Goal: Task Accomplishment & Management: Complete application form

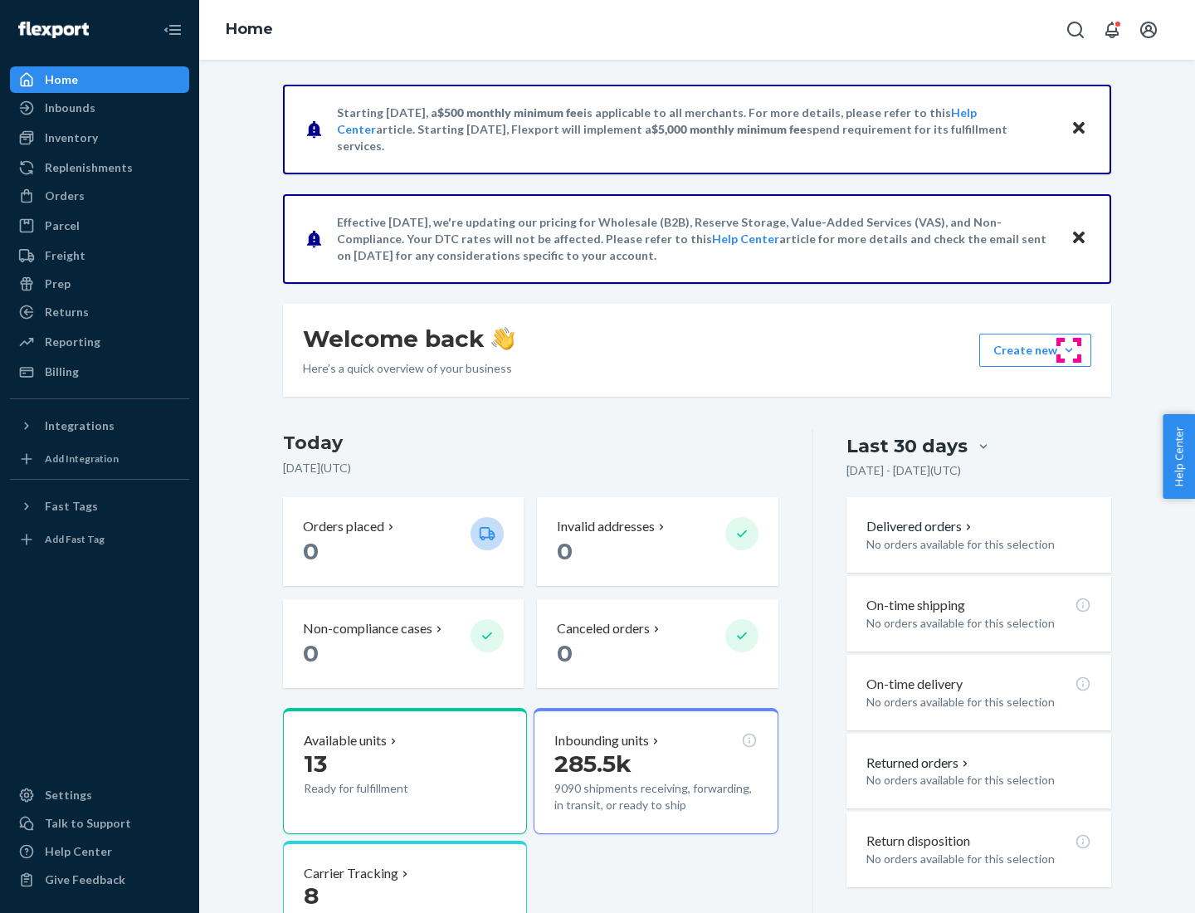
click at [1069, 350] on button "Create new Create new inbound Create new order Create new product" at bounding box center [1035, 350] width 112 height 33
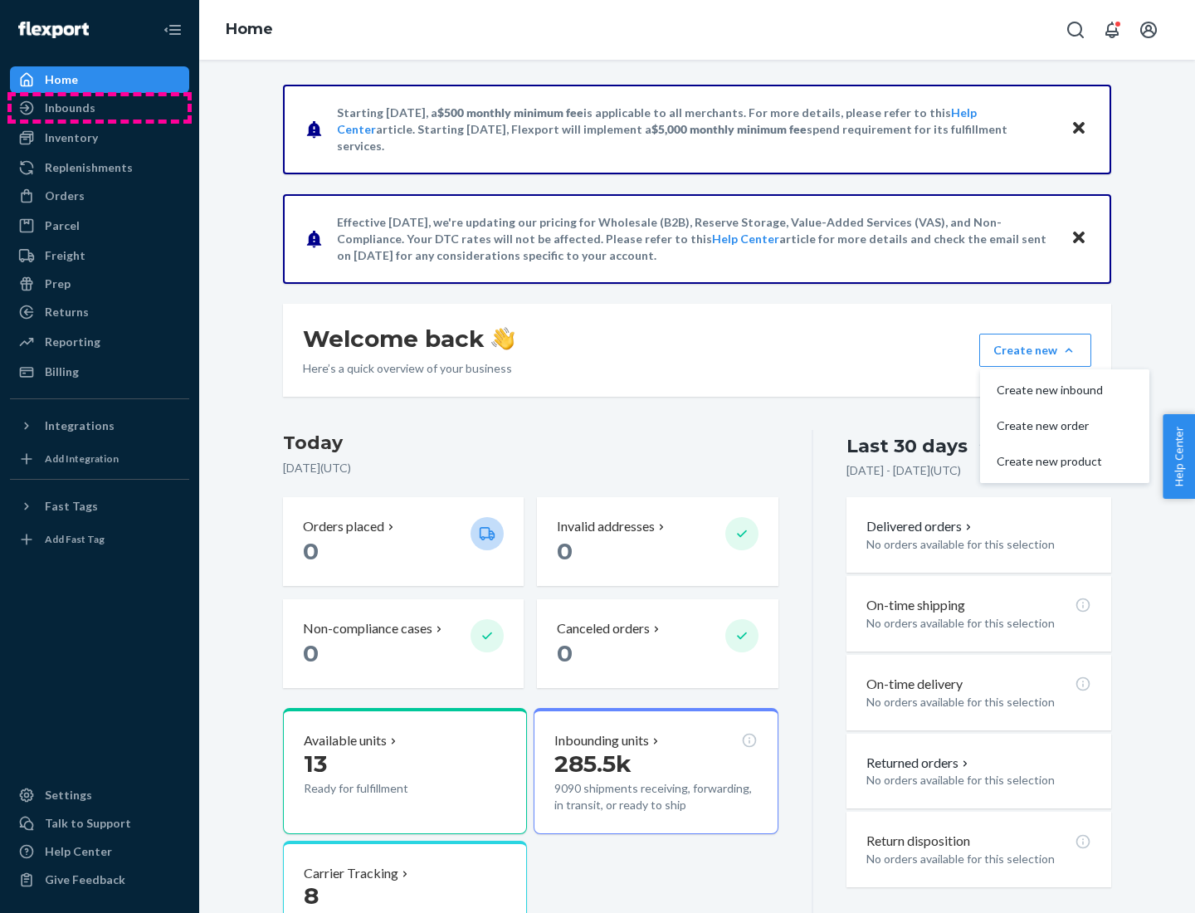
click at [100, 108] on div "Inbounds" at bounding box center [100, 107] width 176 height 23
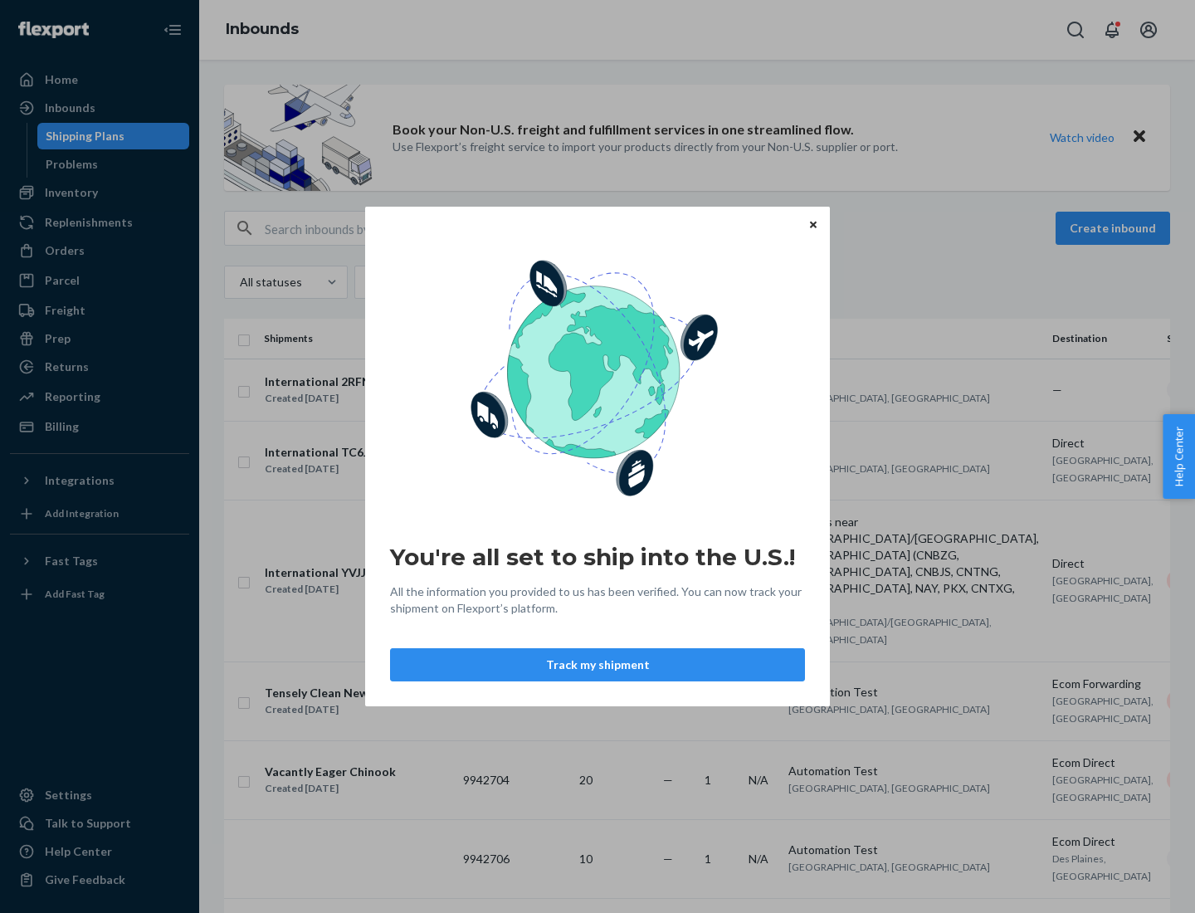
click at [812, 224] on icon "Close" at bounding box center [813, 224] width 7 height 7
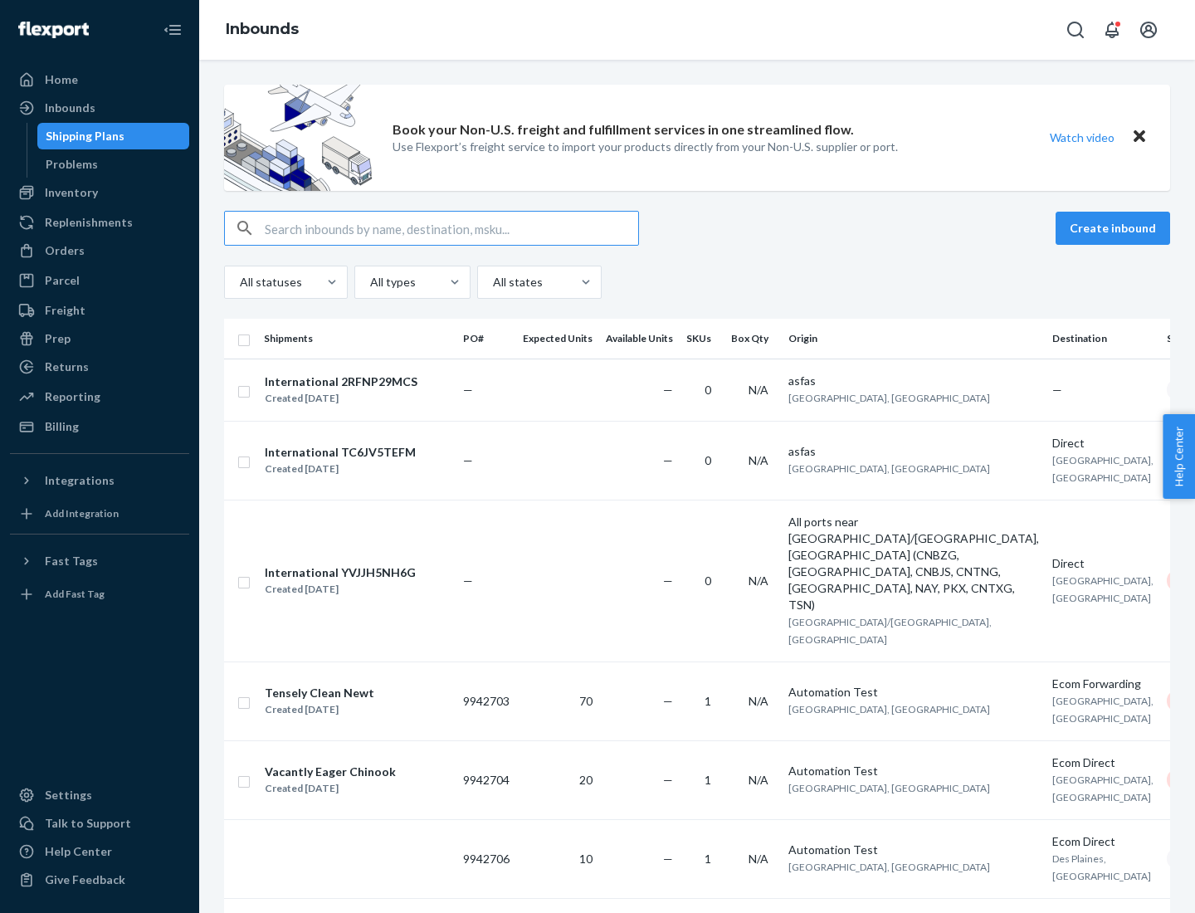
click at [1115, 228] on button "Create inbound" at bounding box center [1112, 228] width 114 height 33
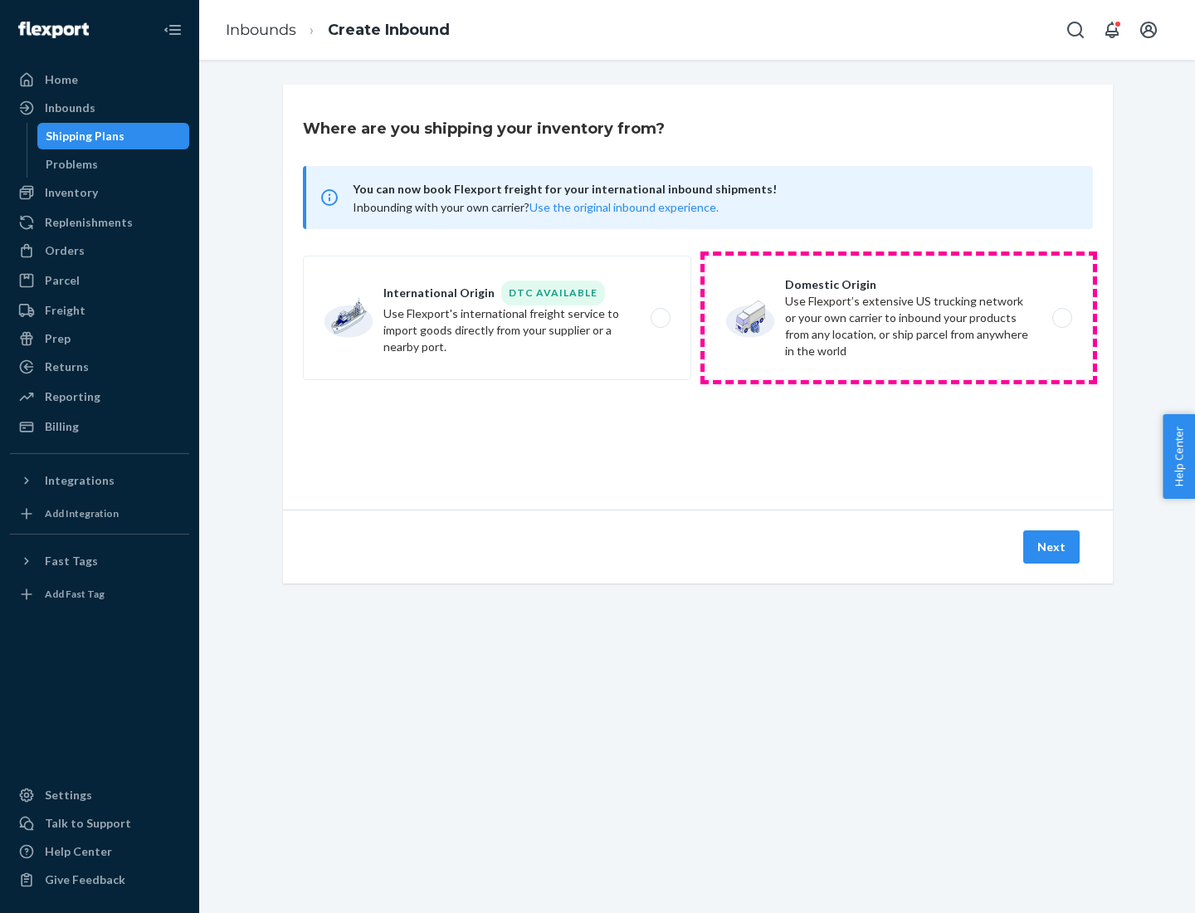
click at [898, 318] on label "Domestic Origin Use Flexport’s extensive US trucking network or your own carrie…" at bounding box center [898, 318] width 388 height 124
click at [1061, 318] on input "Domestic Origin Use Flexport’s extensive US trucking network or your own carrie…" at bounding box center [1066, 318] width 11 height 11
radio input "true"
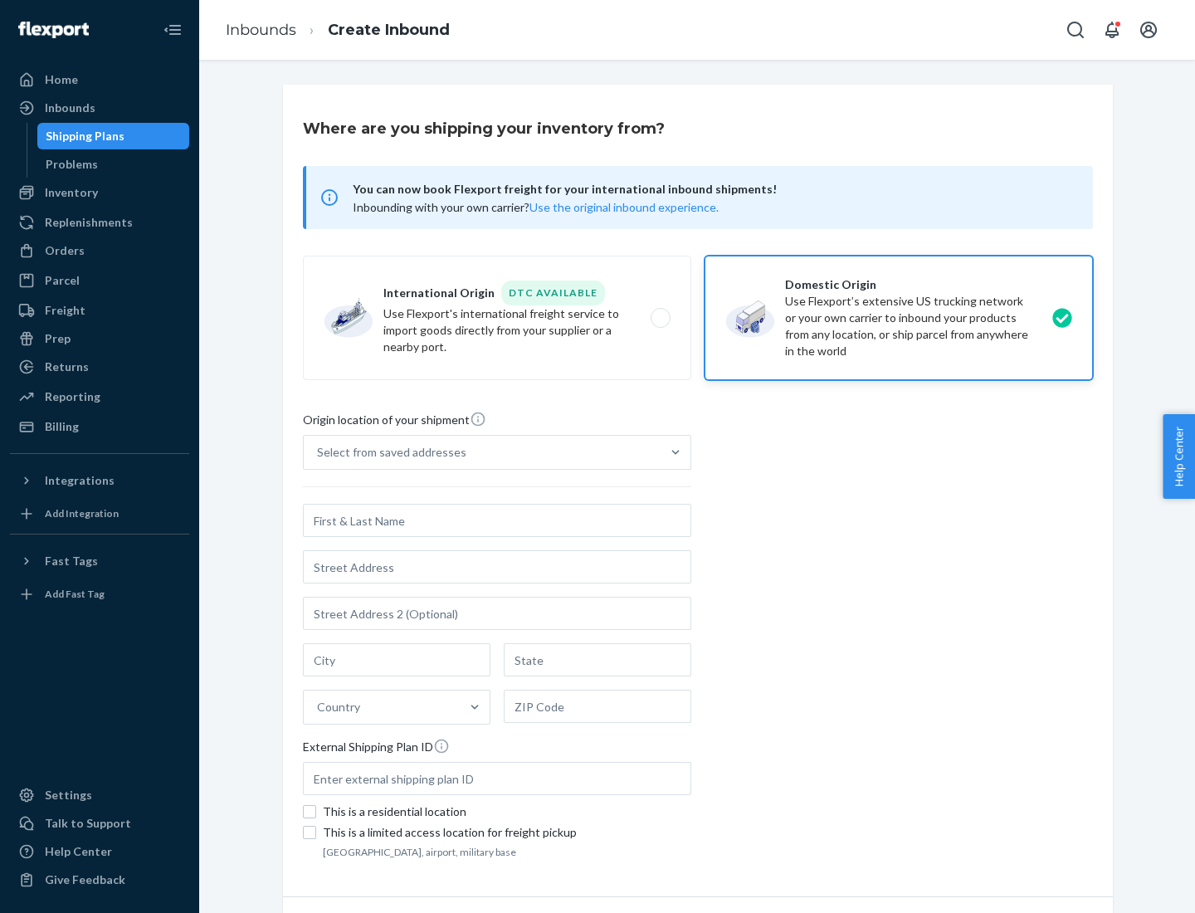
click at [482, 452] on div "Select from saved addresses" at bounding box center [482, 452] width 357 height 33
click at [319, 452] on input "Select from saved addresses" at bounding box center [318, 452] width 2 height 17
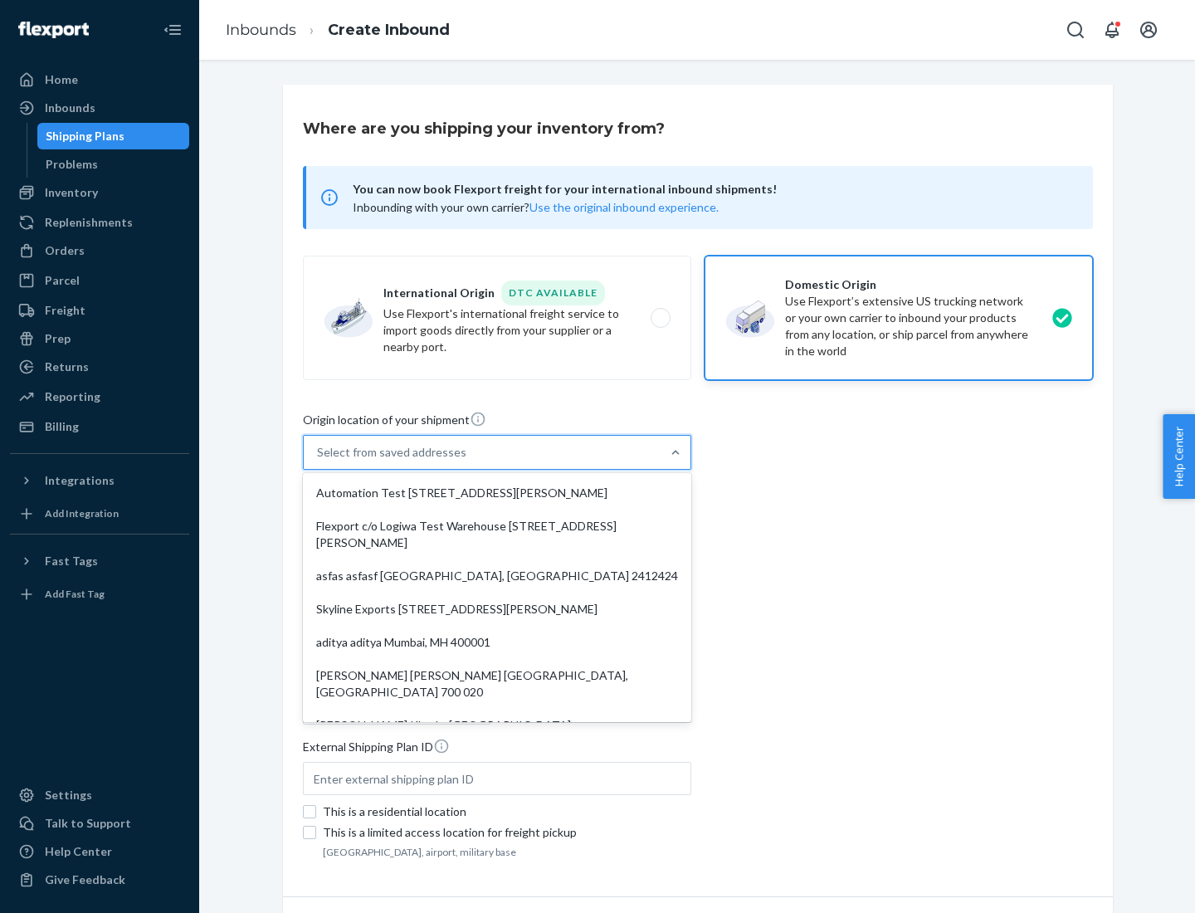
scroll to position [7, 0]
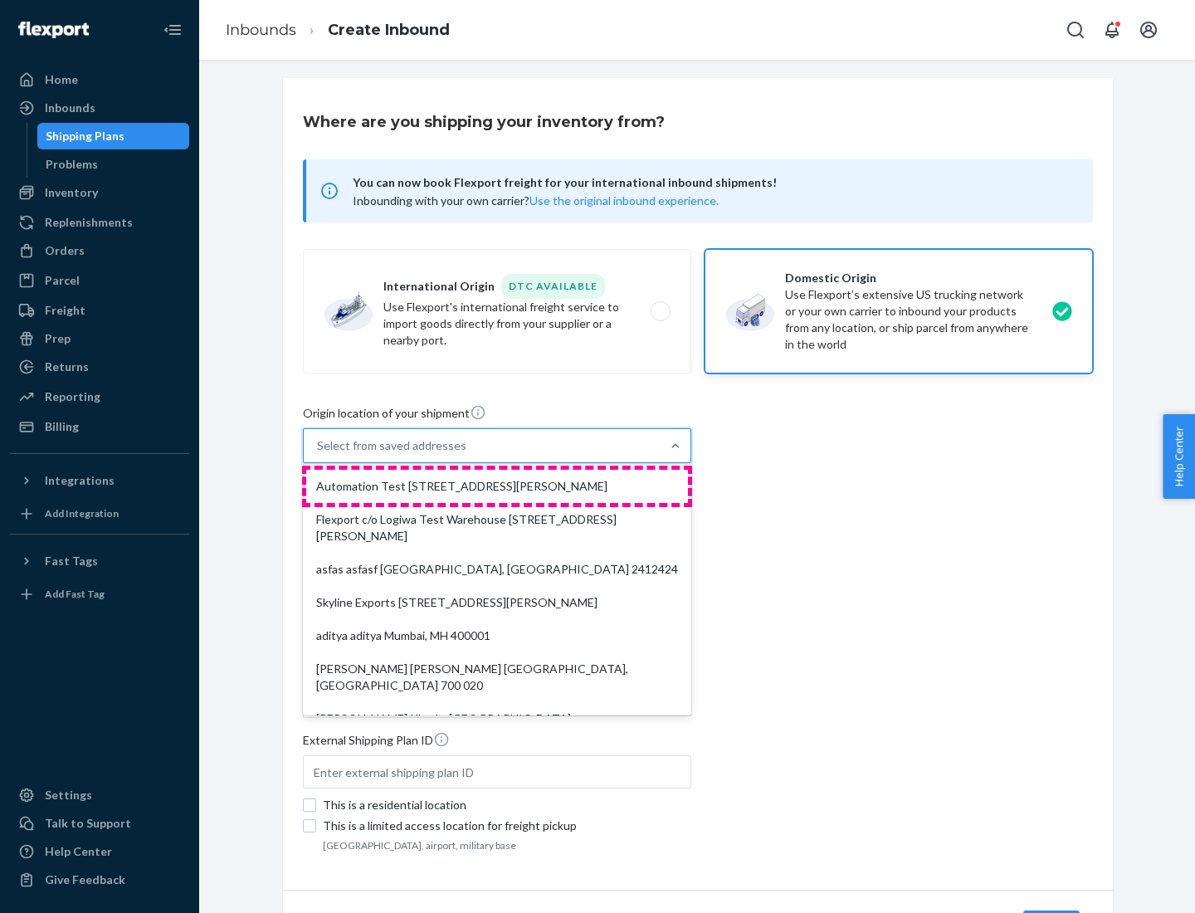
click at [497, 486] on div "Automation Test [STREET_ADDRESS][PERSON_NAME]" at bounding box center [497, 486] width 382 height 33
click at [319, 454] on input "option Automation Test [STREET_ADDRESS][PERSON_NAME]. 9 results available. Use …" at bounding box center [318, 445] width 2 height 17
type input "Automation Test"
type input "9th Floor"
type input "[GEOGRAPHIC_DATA]"
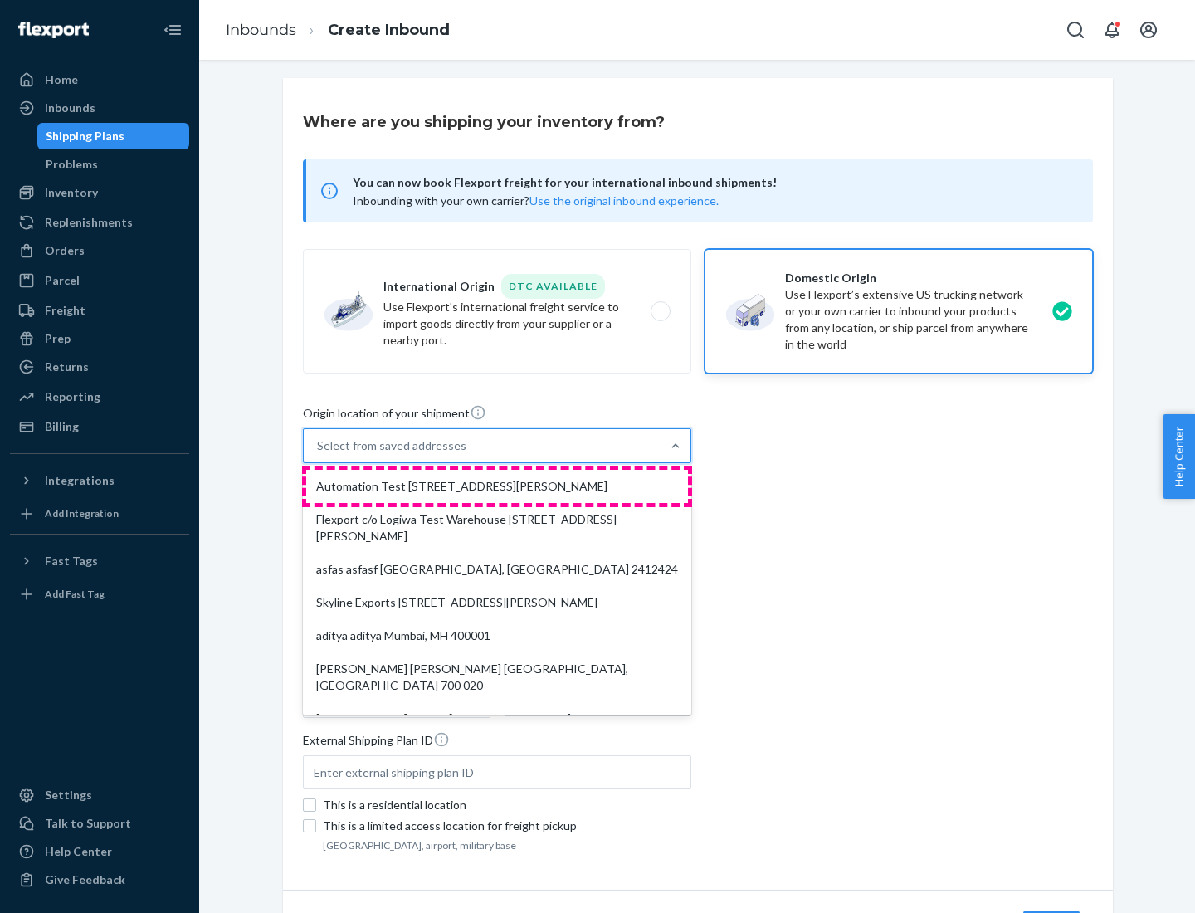
type input "CA"
type input "94104"
type input "[STREET_ADDRESS][PERSON_NAME]"
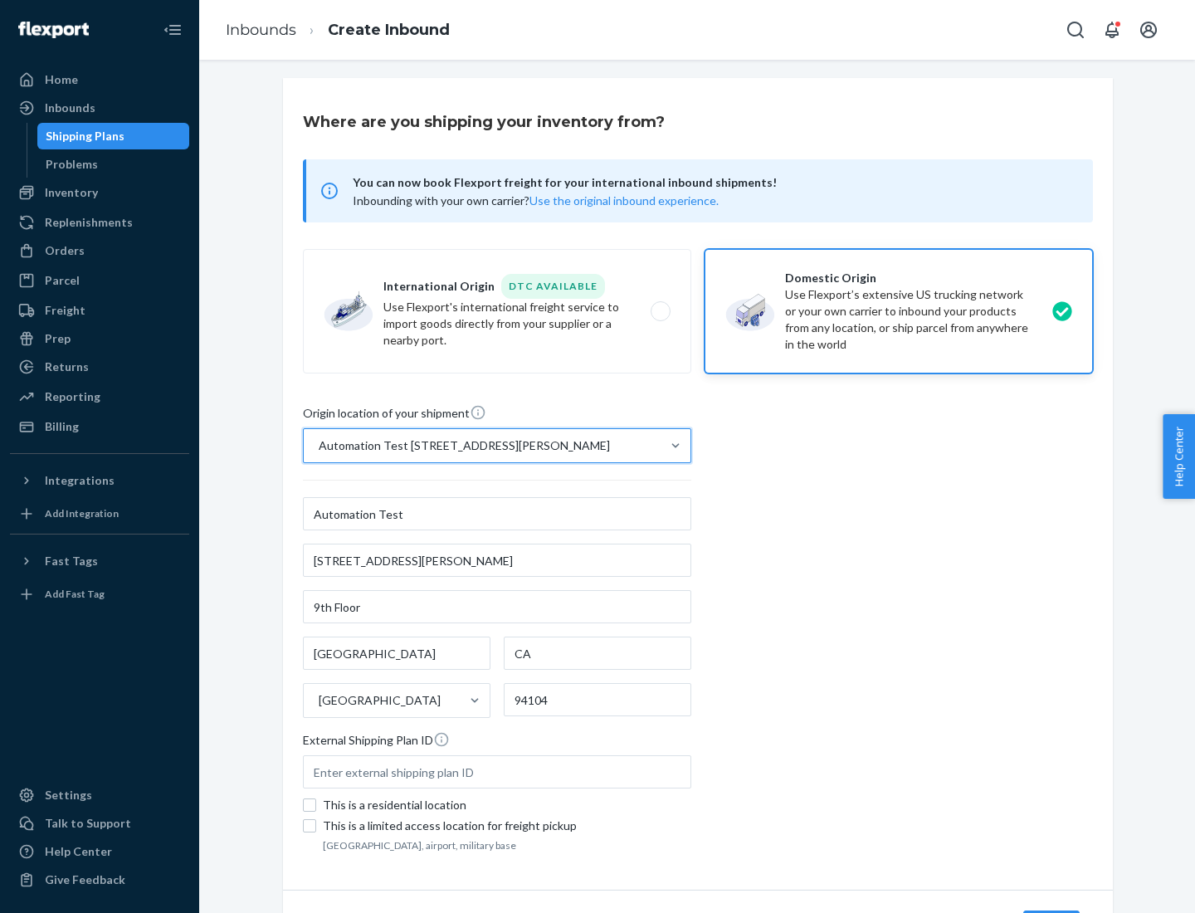
scroll to position [97, 0]
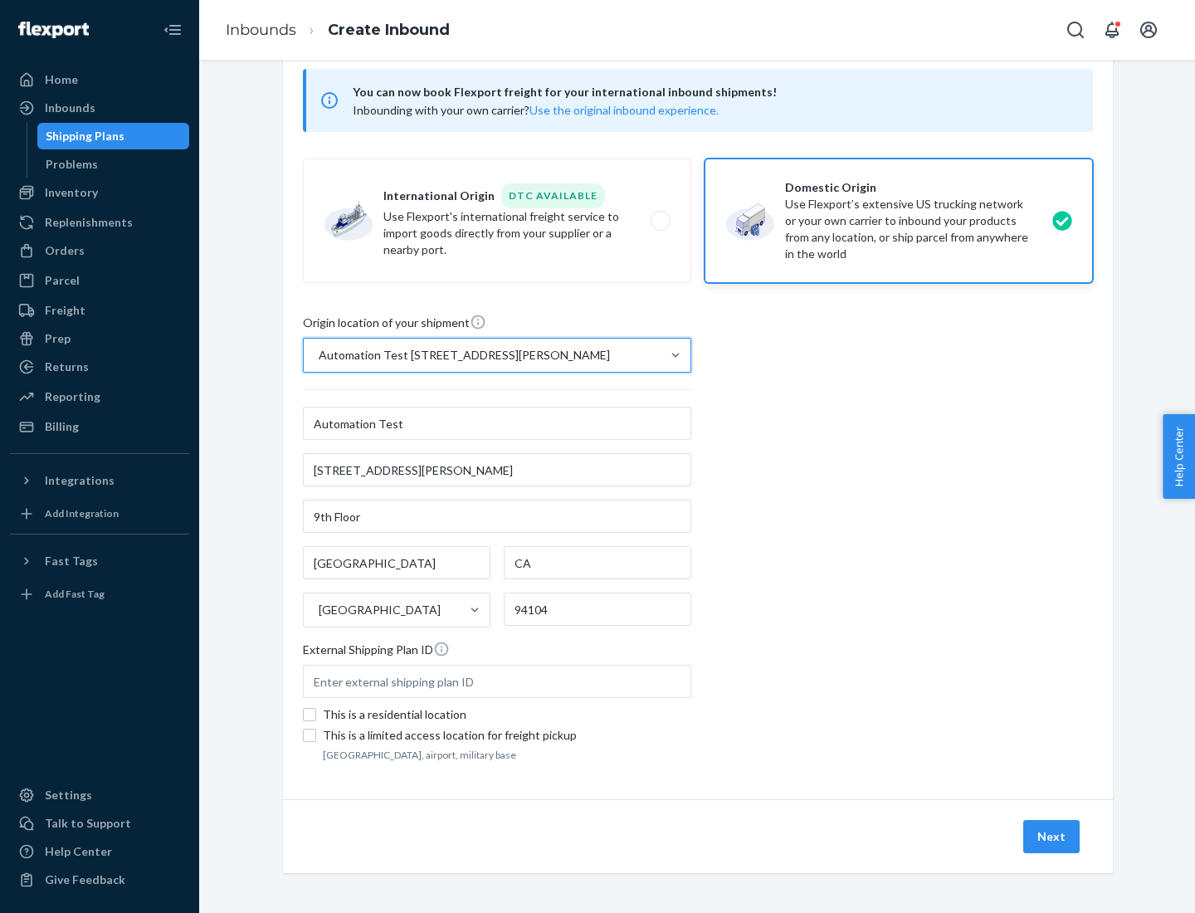
click at [1052, 836] on button "Next" at bounding box center [1051, 836] width 56 height 33
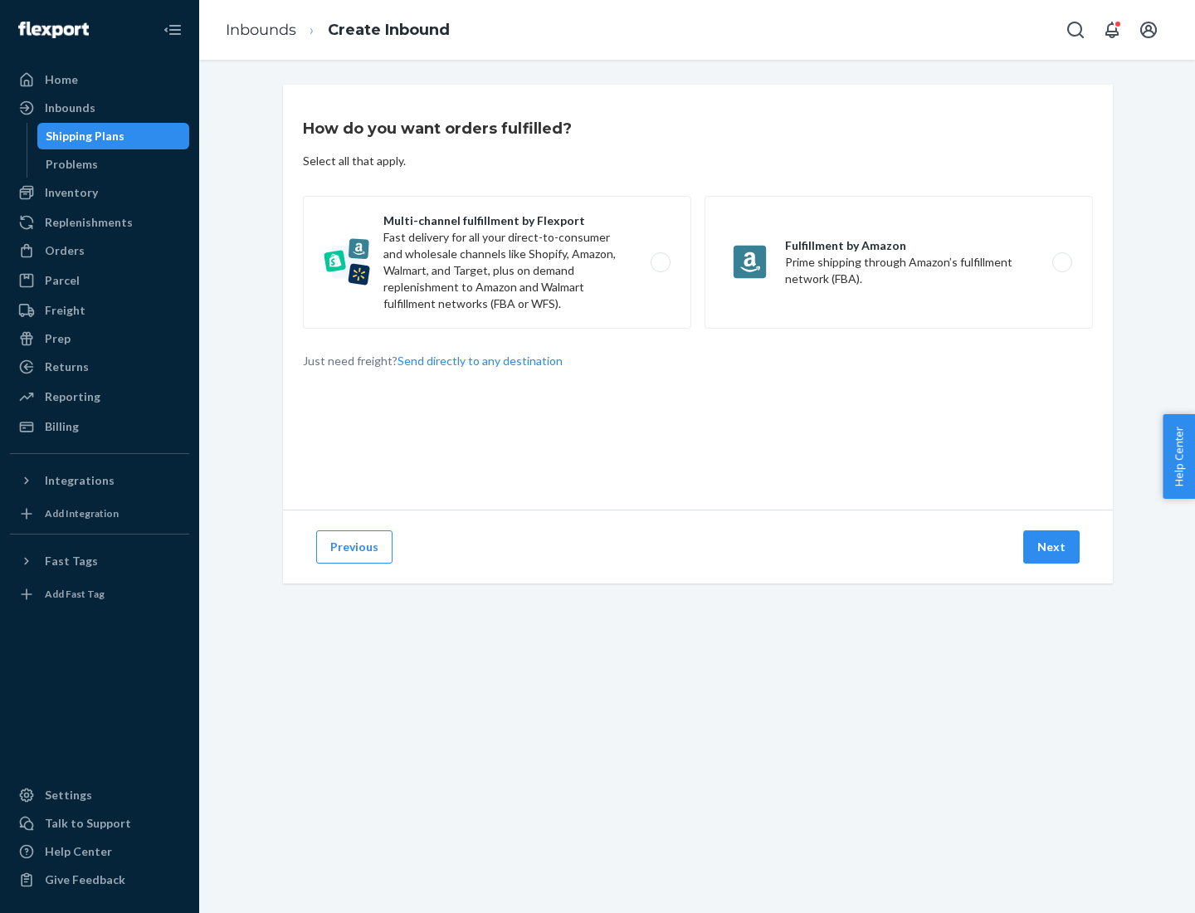
click at [497, 262] on label "Multi-channel fulfillment by Flexport Fast delivery for all your direct-to-cons…" at bounding box center [497, 262] width 388 height 133
click at [660, 262] on input "Multi-channel fulfillment by Flexport Fast delivery for all your direct-to-cons…" at bounding box center [665, 262] width 11 height 11
radio input "true"
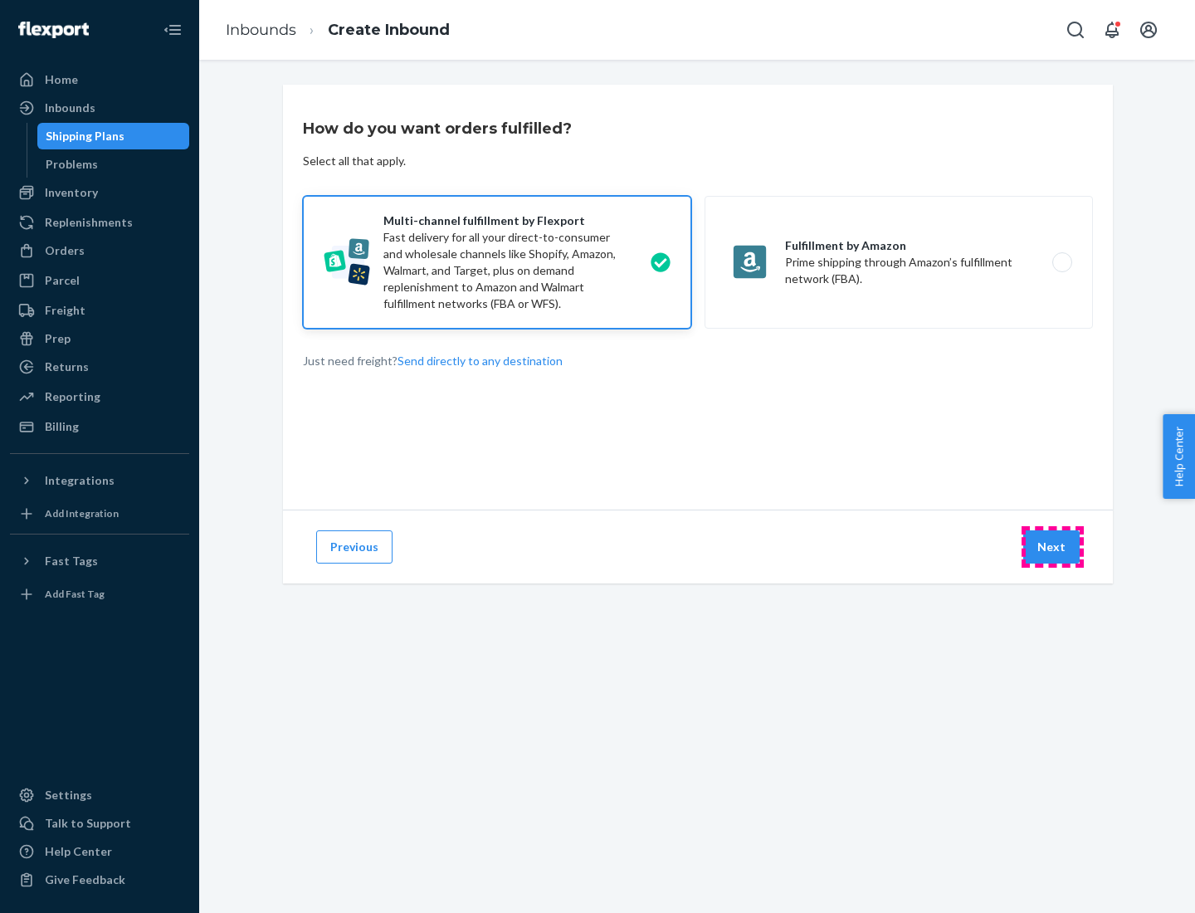
click at [1052, 547] on button "Next" at bounding box center [1051, 546] width 56 height 33
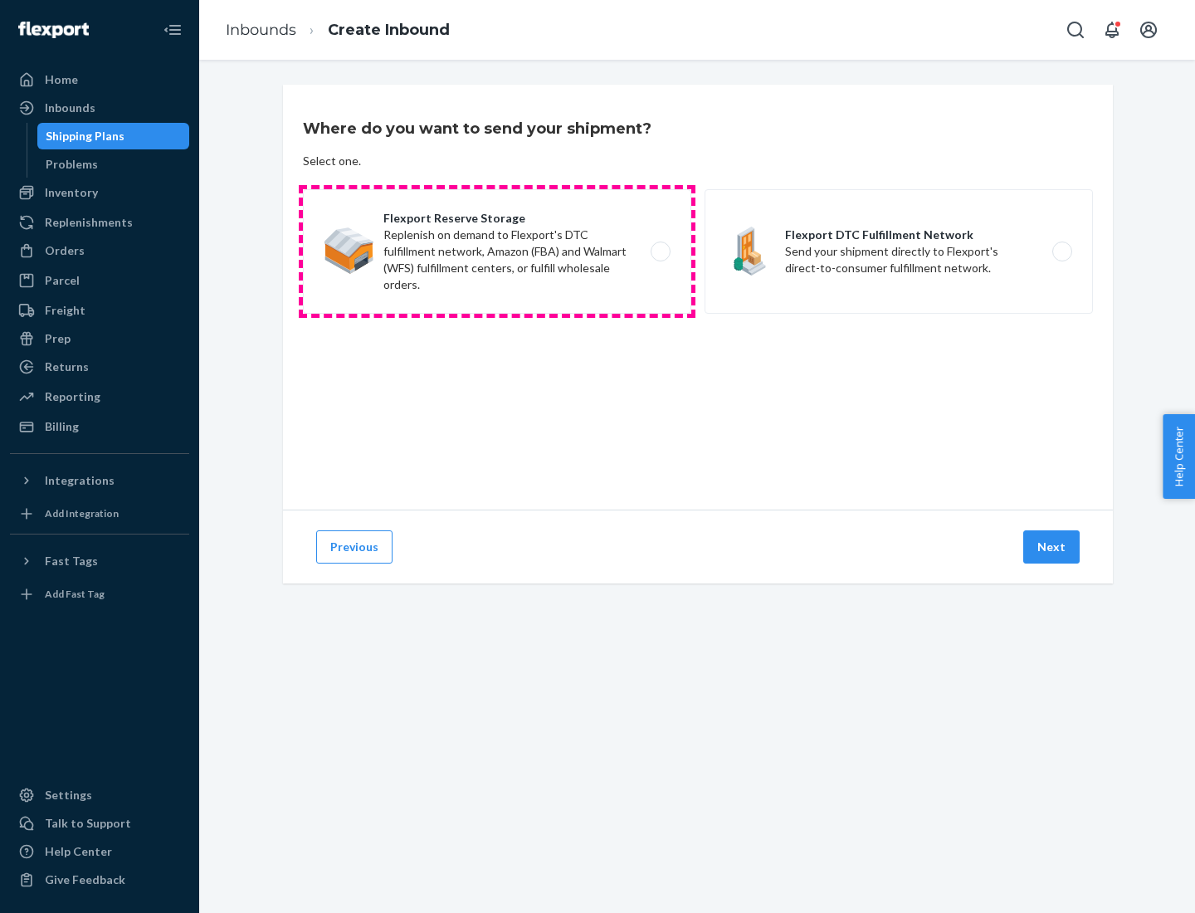
click at [497, 251] on label "Flexport Reserve Storage Replenish on demand to Flexport's DTC fulfillment netw…" at bounding box center [497, 251] width 388 height 124
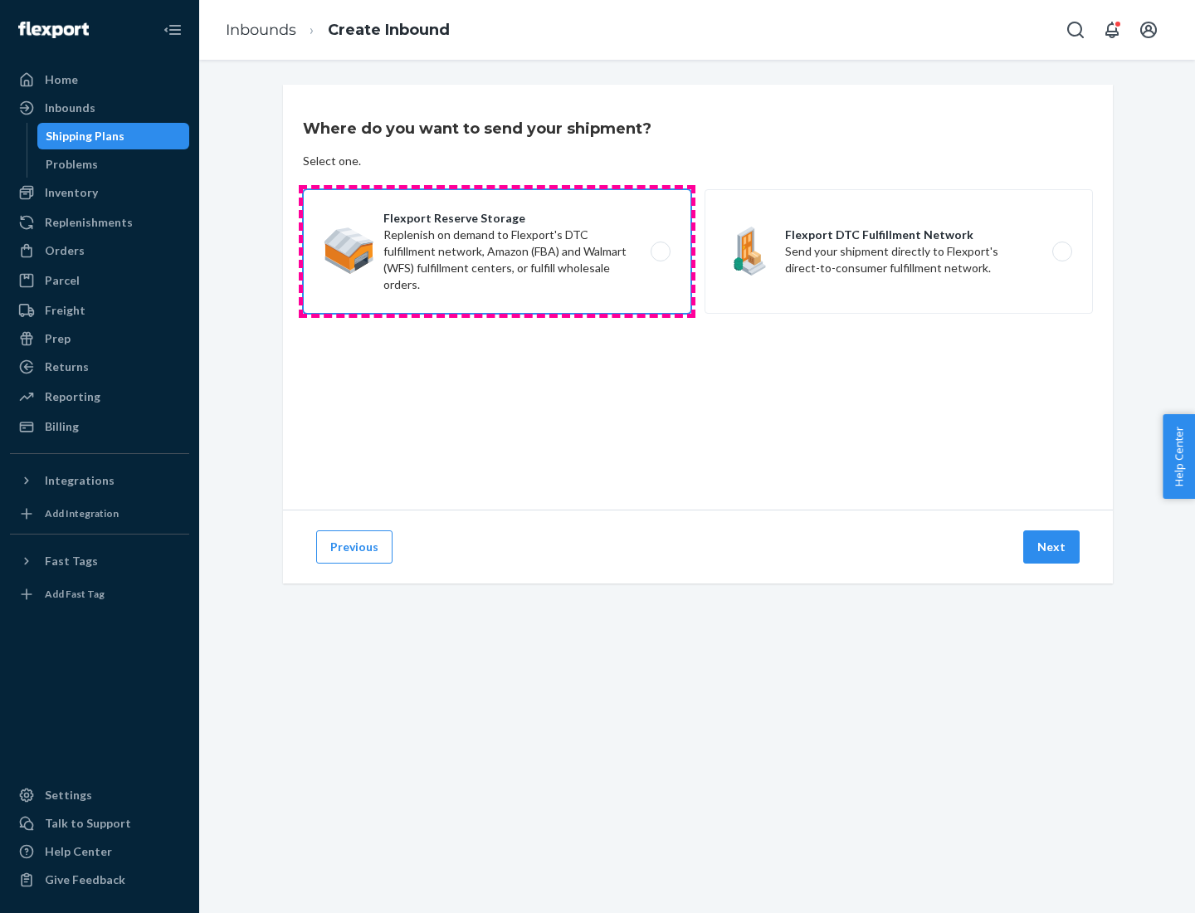
click at [660, 251] on input "Flexport Reserve Storage Replenish on demand to Flexport's DTC fulfillment netw…" at bounding box center [665, 251] width 11 height 11
radio input "true"
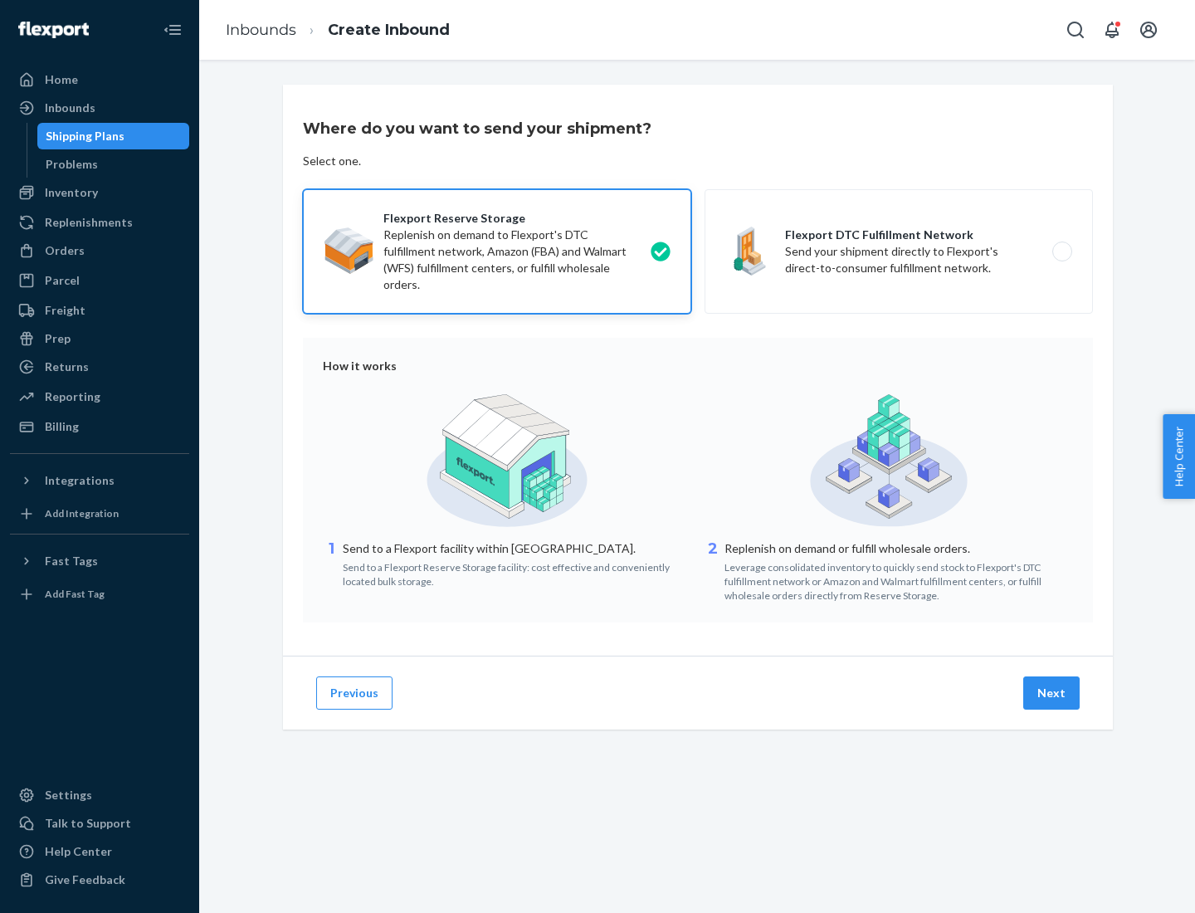
click at [1052, 693] on button "Next" at bounding box center [1051, 692] width 56 height 33
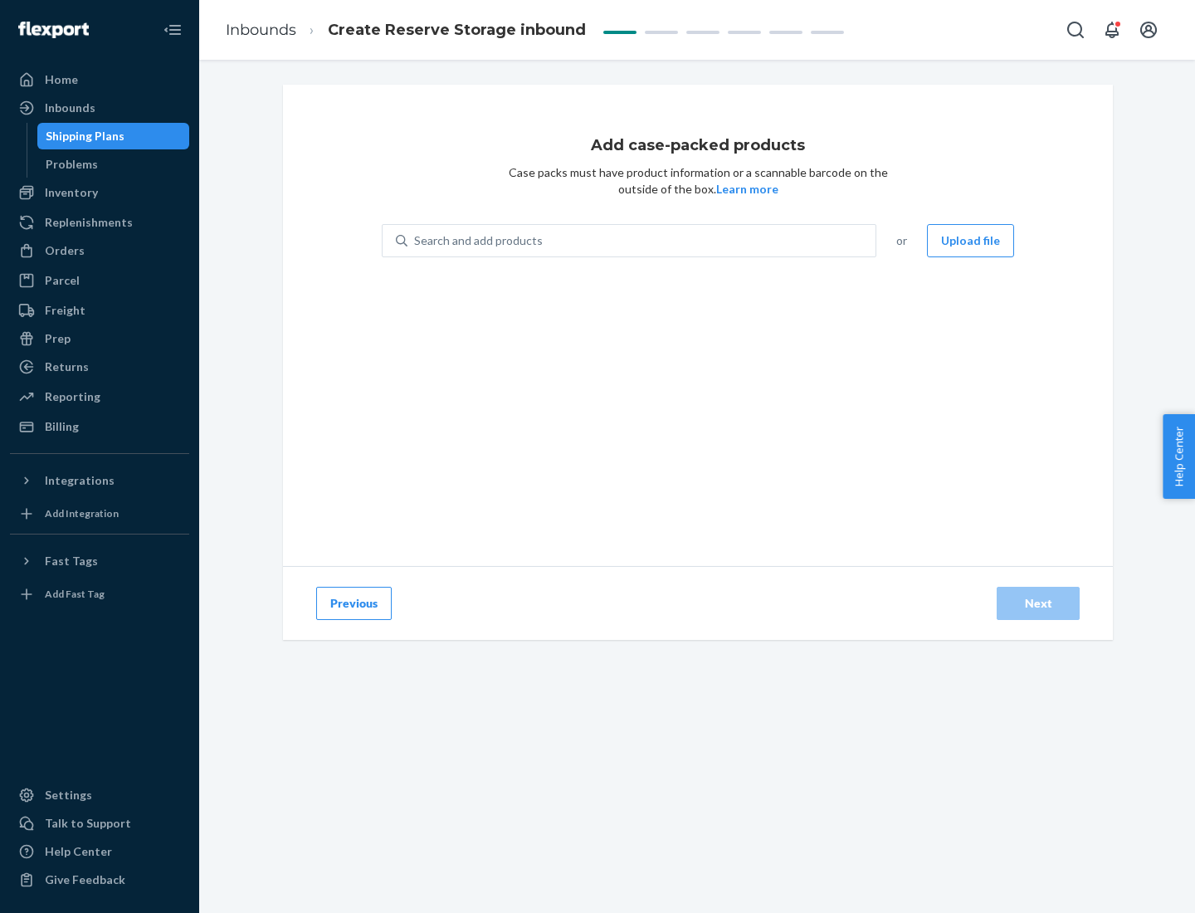
click at [642, 241] on div "Search and add products" at bounding box center [641, 241] width 468 height 30
click at [416, 241] on input "Search and add products" at bounding box center [415, 240] width 2 height 17
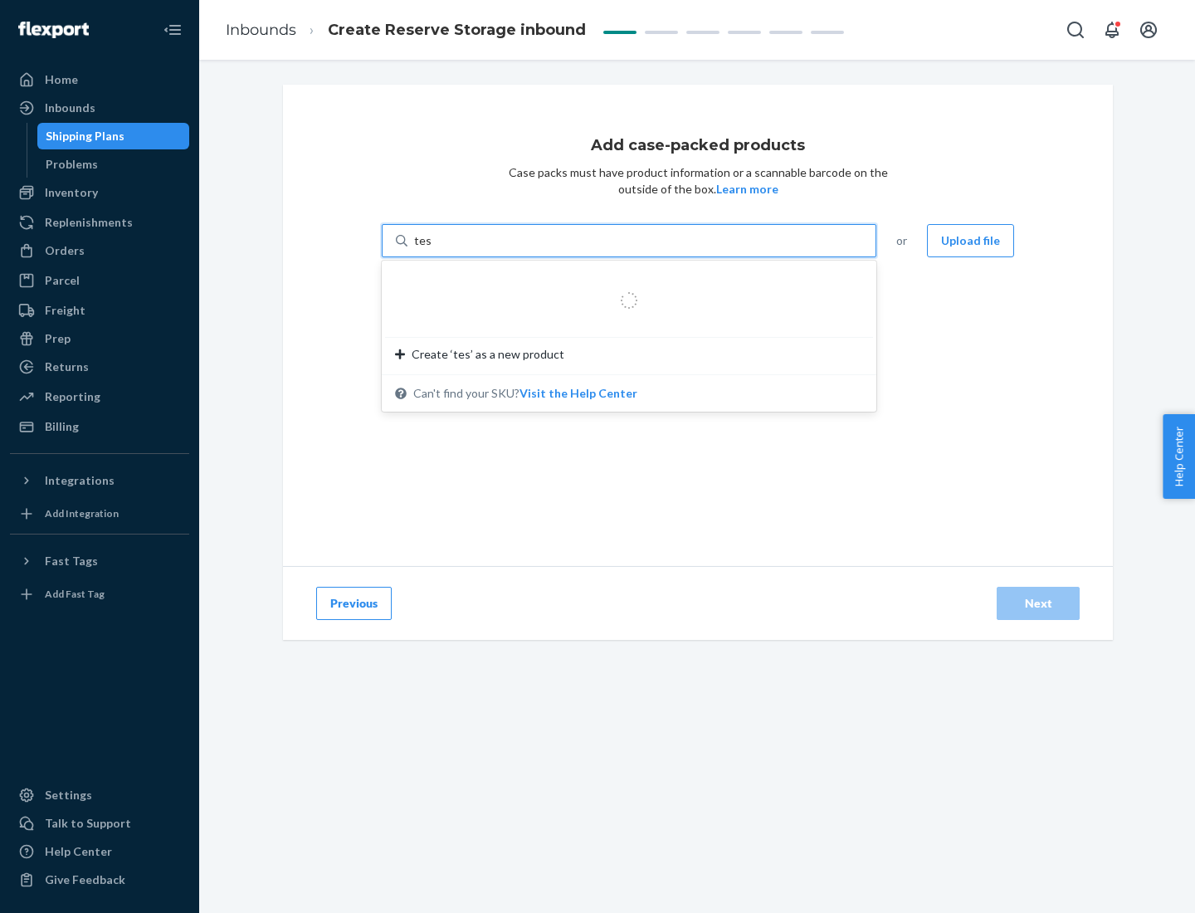
type input "test-syn"
click at [623, 280] on div "test - syn - test" at bounding box center [622, 280] width 455 height 17
click at [457, 249] on input "test-syn" at bounding box center [435, 240] width 43 height 17
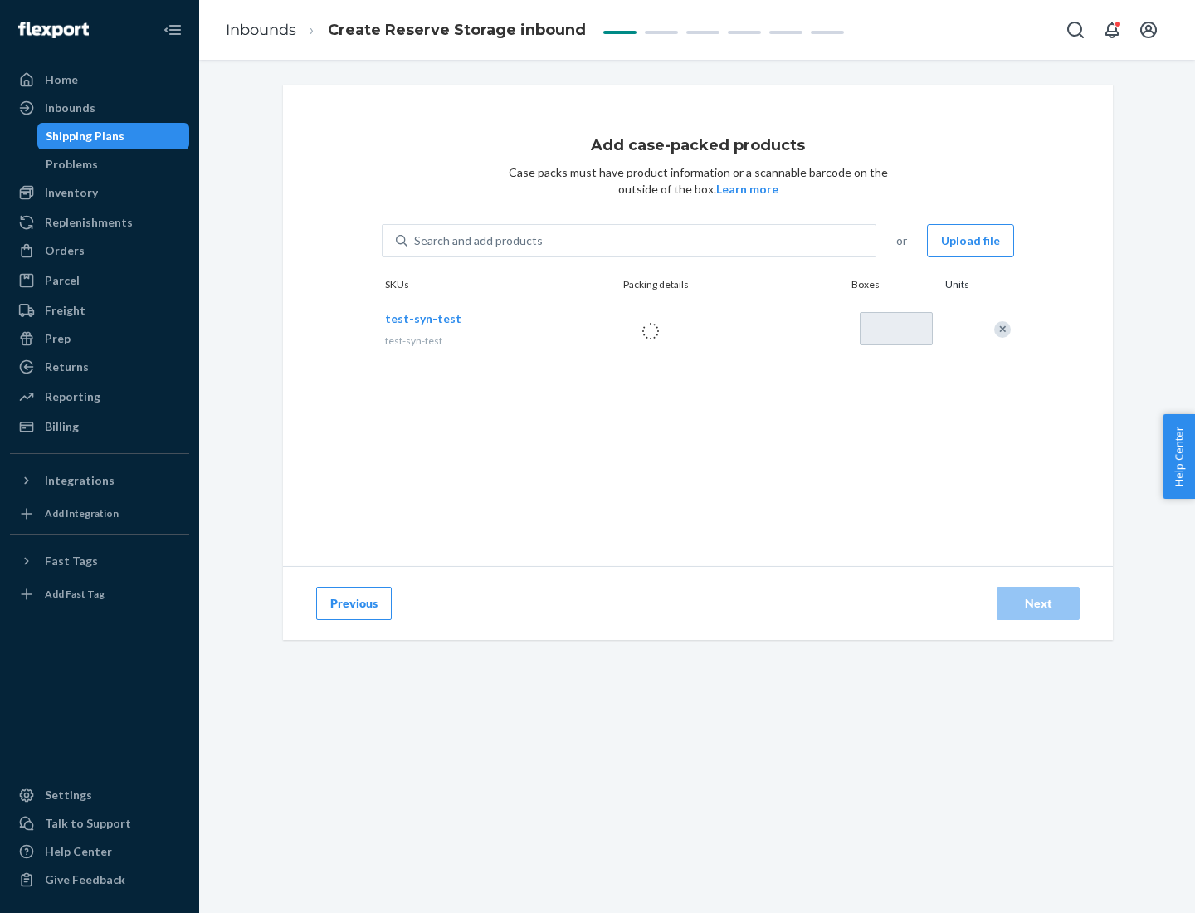
type input "1"
